Goal: Information Seeking & Learning: Learn about a topic

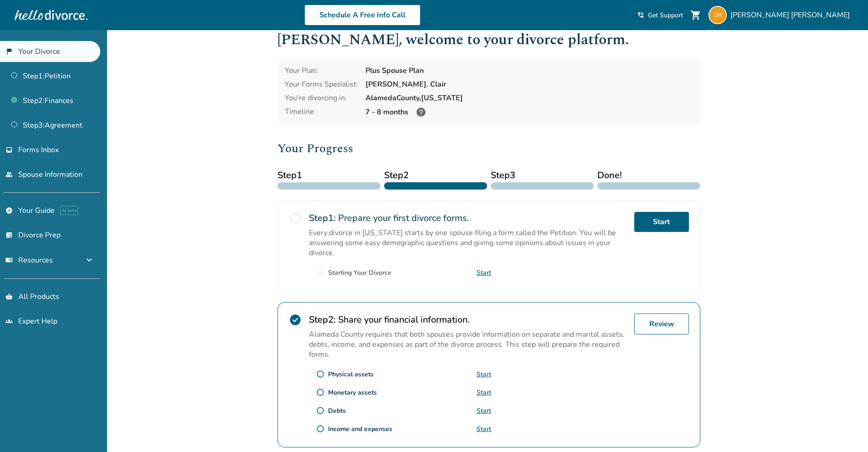
scroll to position [211, 0]
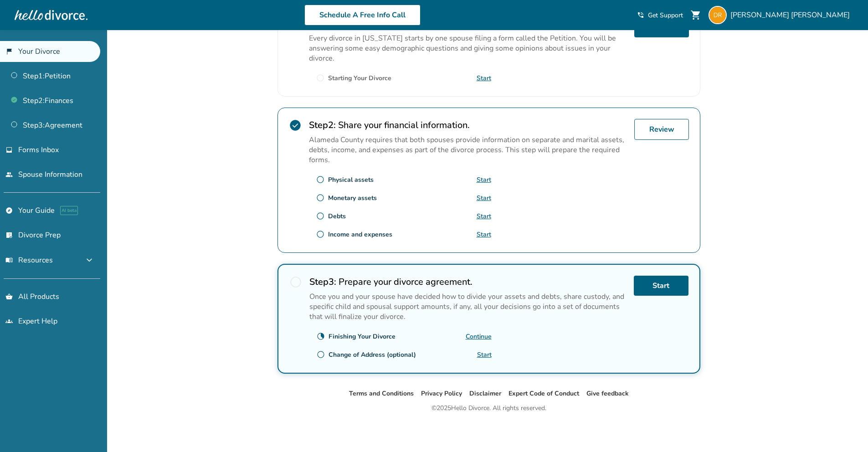
click at [477, 335] on link "Continue" at bounding box center [479, 336] width 26 height 9
click at [46, 210] on link "explore Your Guide AI beta" at bounding box center [50, 210] width 100 height 21
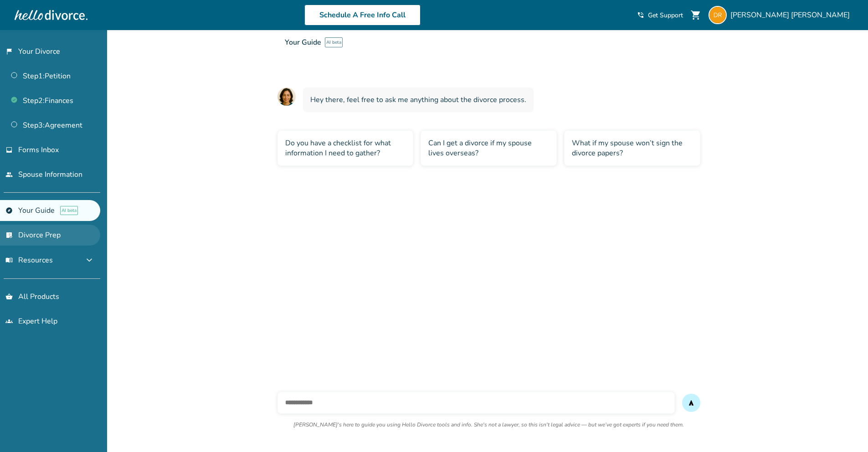
click at [43, 230] on link "list_alt_check Divorce Prep" at bounding box center [50, 235] width 100 height 21
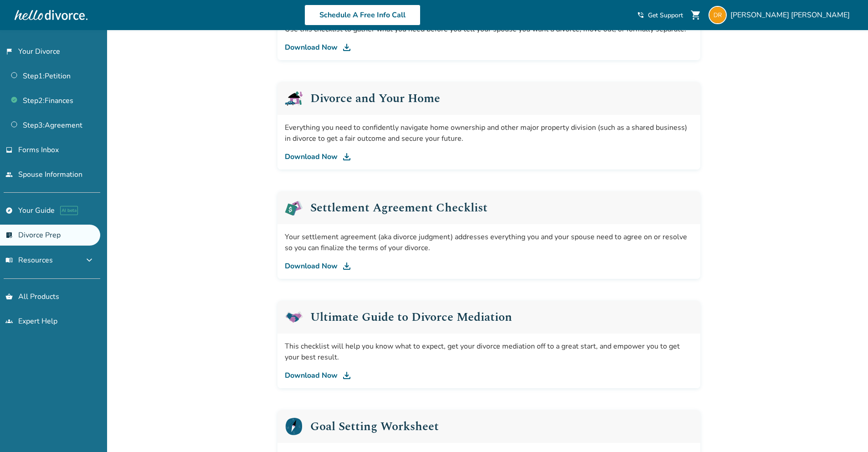
scroll to position [334, 0]
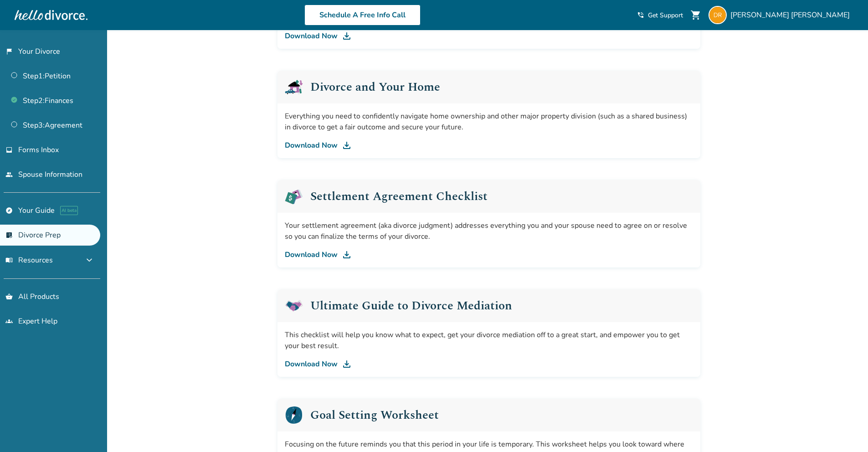
click at [345, 255] on img at bounding box center [346, 254] width 11 height 11
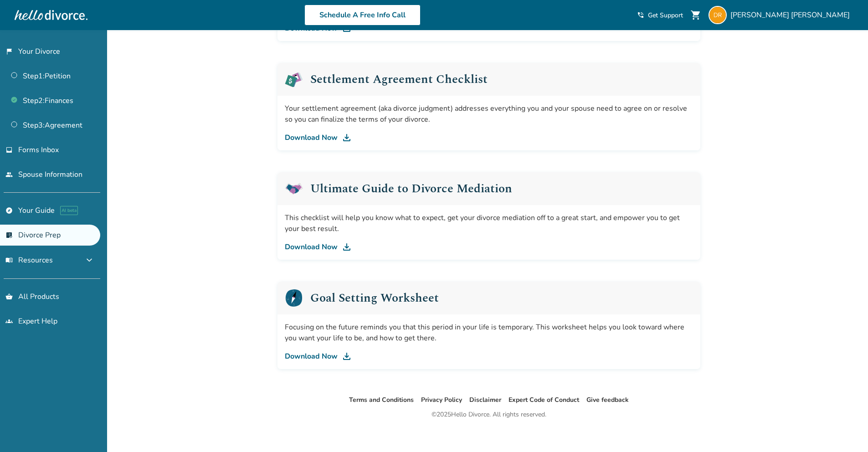
scroll to position [457, 0]
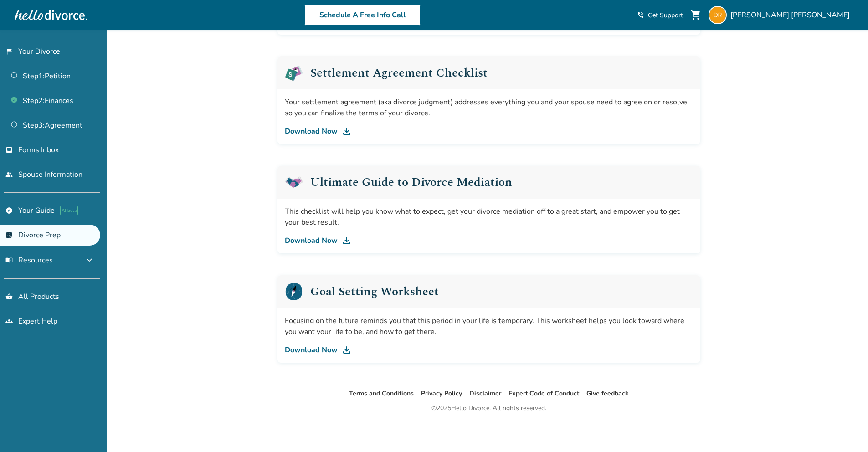
click at [341, 352] on img at bounding box center [346, 350] width 11 height 11
click at [56, 265] on button "menu_book Resources expand_more" at bounding box center [50, 260] width 100 height 22
click at [46, 276] on link "Finances" at bounding box center [50, 281] width 100 height 21
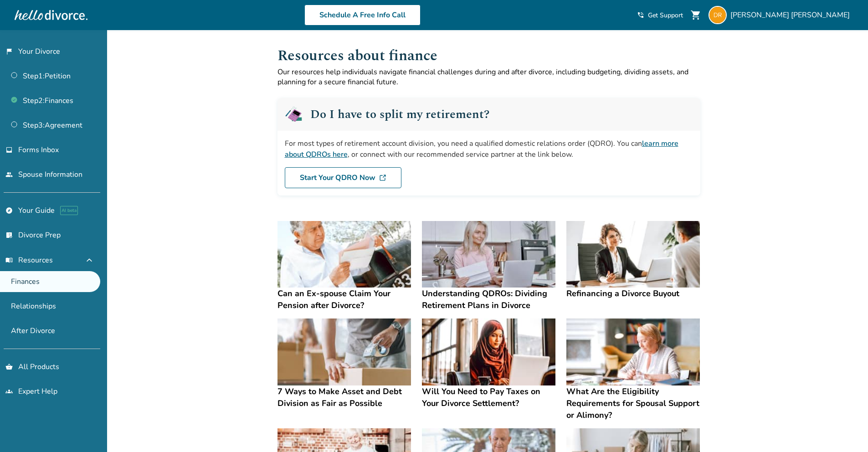
click at [333, 156] on link "learn more about QDROs here" at bounding box center [482, 149] width 394 height 21
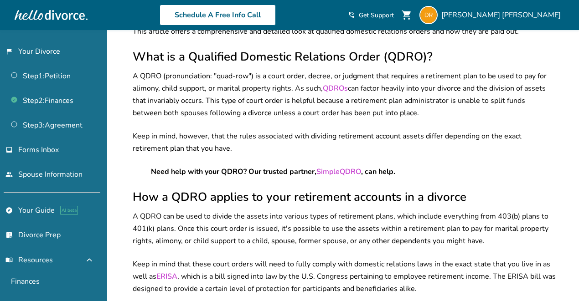
scroll to position [328, 0]
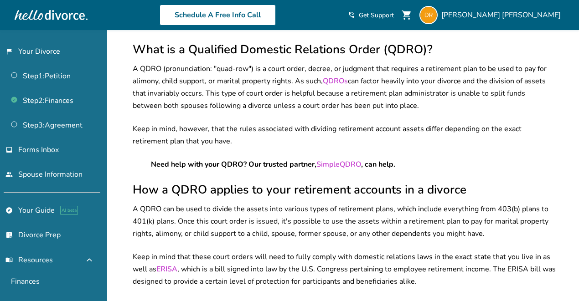
click at [475, 159] on p "Need help with your QDRO? Our trusted partner, SimpleQDRO , can help." at bounding box center [344, 165] width 386 height 12
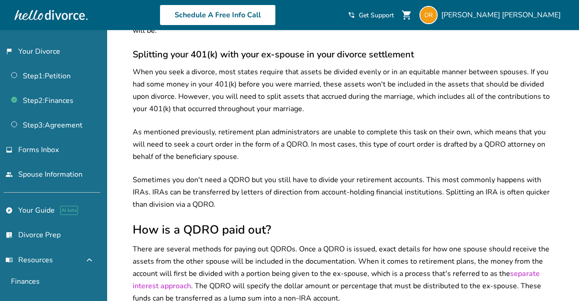
scroll to position [894, 0]
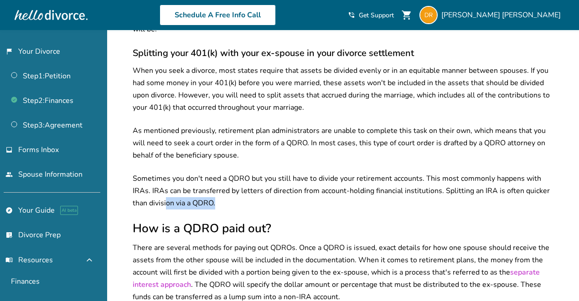
drag, startPoint x: 218, startPoint y: 190, endPoint x: 249, endPoint y: 189, distance: 31.0
click at [249, 189] on p "Sometimes you don't need a QDRO but you still have to divide your retirement ac…" at bounding box center [344, 191] width 423 height 37
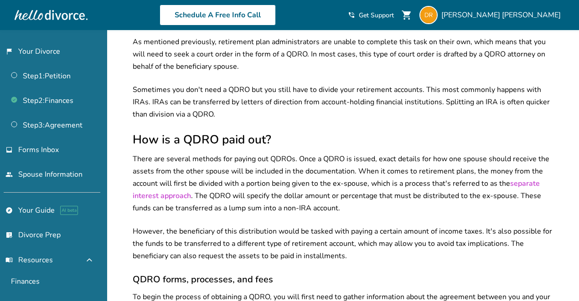
scroll to position [1001, 0]
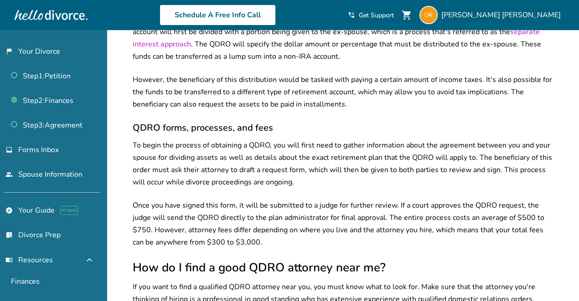
scroll to position [1141, 0]
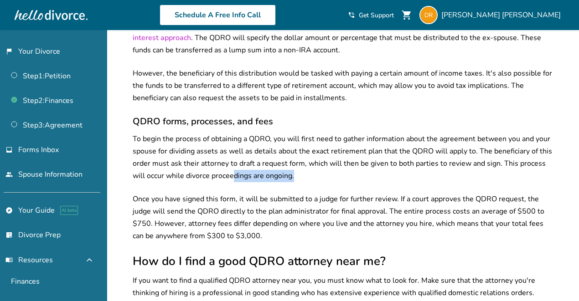
drag, startPoint x: 218, startPoint y: 163, endPoint x: 289, endPoint y: 161, distance: 71.6
click at [289, 161] on p "To begin the process of obtaining a QDRO, you will first need to gather informa…" at bounding box center [344, 157] width 423 height 49
click at [287, 165] on p "To begin the process of obtaining a QDRO, you will first need to gather informa…" at bounding box center [344, 157] width 423 height 49
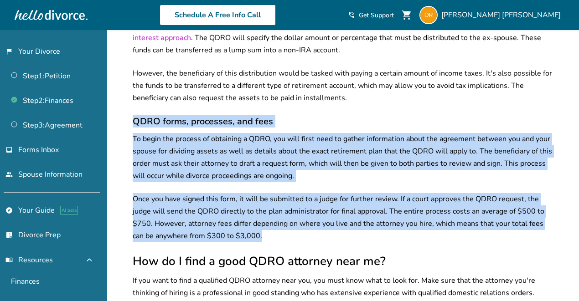
drag, startPoint x: 129, startPoint y: 108, endPoint x: 247, endPoint y: 221, distance: 163.4
copy div "QDRO forms, processes, and fees To begin the process of obtaining a QDRO, you w…"
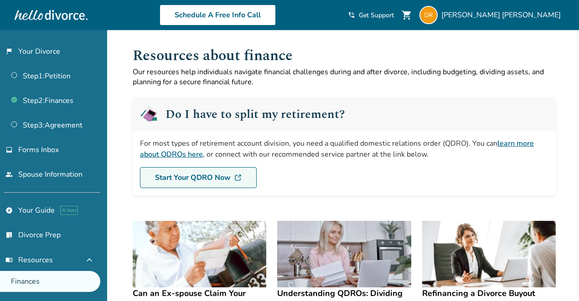
click at [196, 177] on link "Start Your QDRO Now" at bounding box center [198, 177] width 117 height 21
click at [178, 154] on link "learn more about QDROs here" at bounding box center [337, 149] width 394 height 21
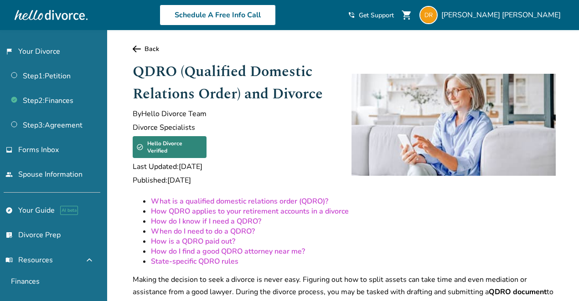
click at [317, 237] on li "How is a QDRO paid out?" at bounding box center [353, 242] width 405 height 10
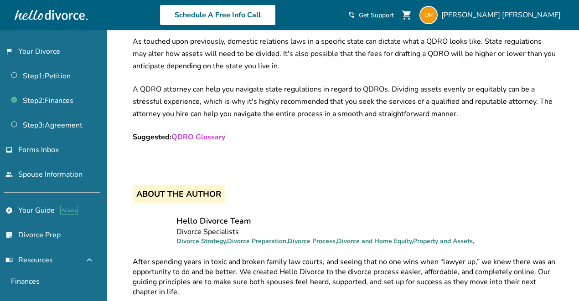
scroll to position [1486, 0]
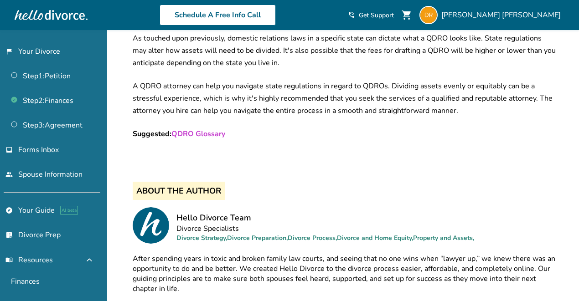
click at [218, 128] on p "Suggested: QDRO Glossary" at bounding box center [344, 134] width 423 height 12
click at [217, 129] on link "QDRO Glossary" at bounding box center [198, 134] width 54 height 10
